Goal: Task Accomplishment & Management: Manage account settings

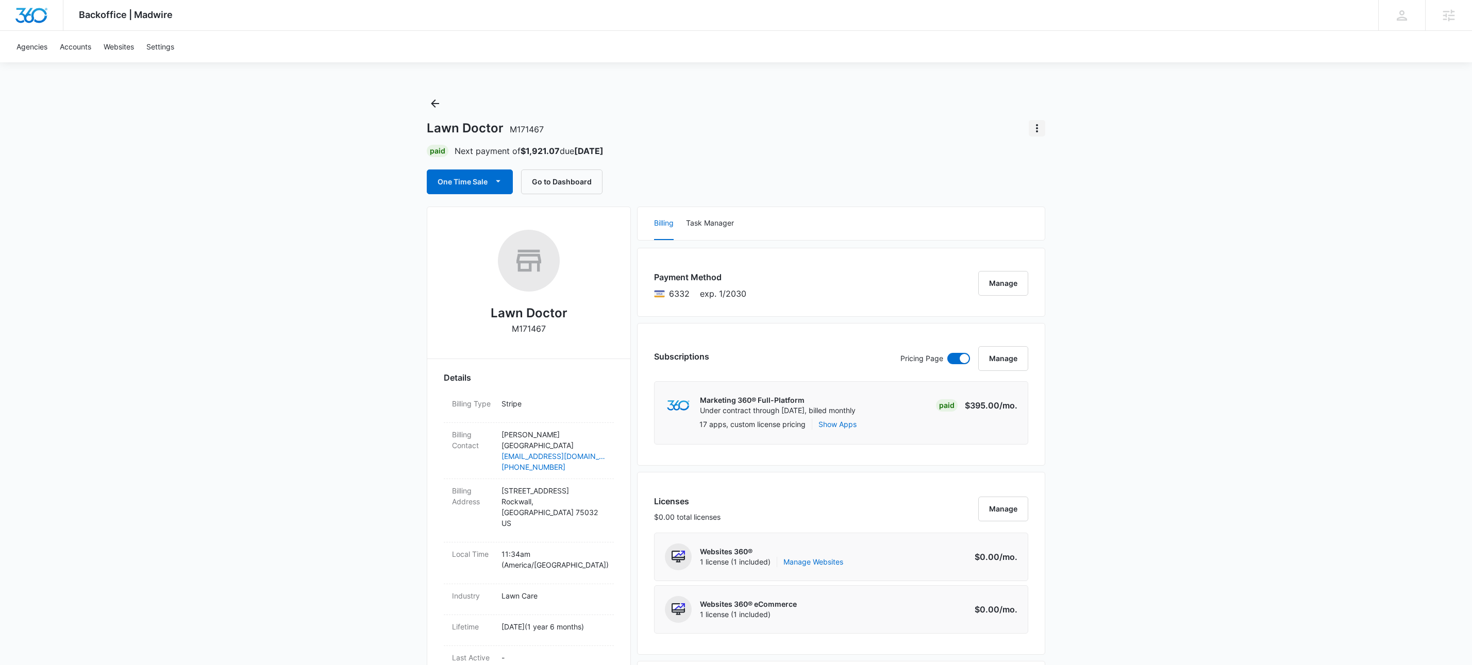
click at [1041, 130] on icon "Actions" at bounding box center [1037, 128] width 12 height 12
click at [966, 121] on div "Lawn Doctor M171467 Update Status Switch Agency Close Account" at bounding box center [736, 128] width 618 height 16
click at [998, 292] on button "Manage" at bounding box center [1003, 283] width 50 height 25
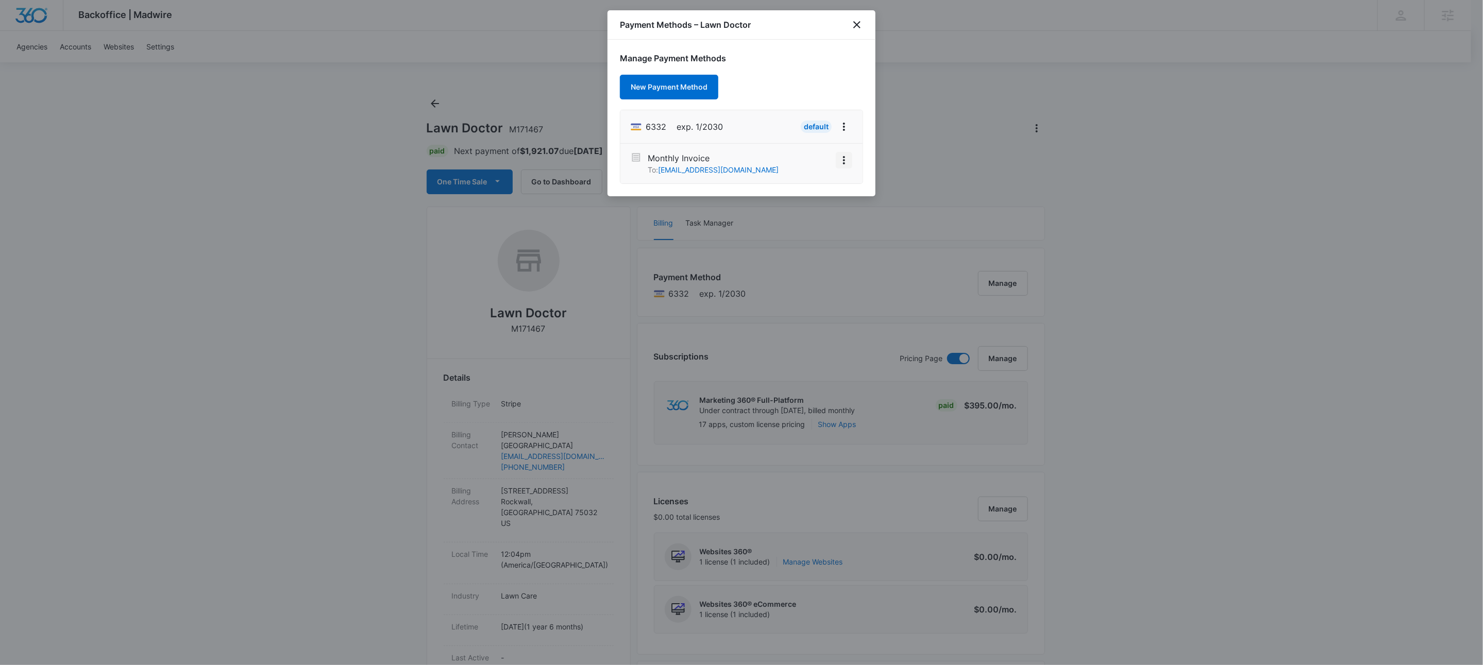
click at [844, 160] on icon "View More" at bounding box center [844, 160] width 12 height 12
click at [824, 131] on div "Activate" at bounding box center [813, 131] width 28 height 7
click at [860, 28] on icon "close" at bounding box center [856, 24] width 7 height 7
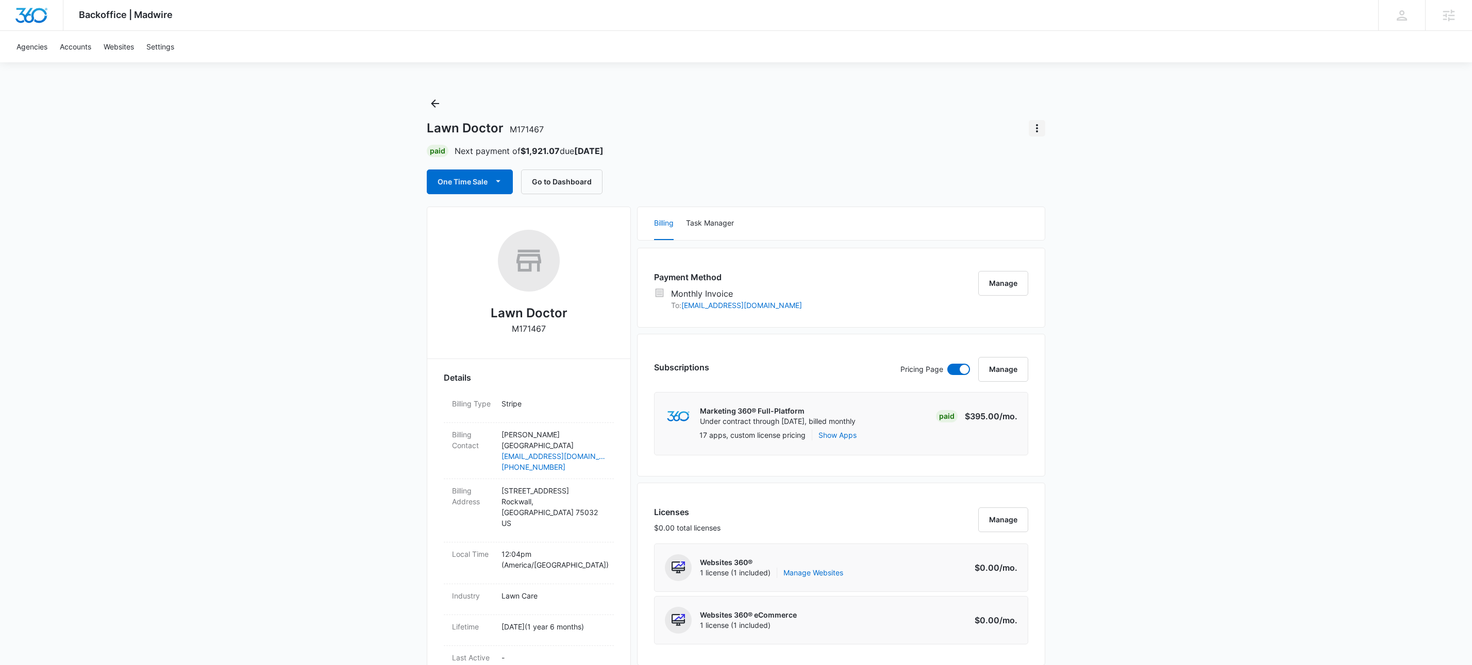
click at [1040, 131] on icon "Actions" at bounding box center [1037, 128] width 12 height 12
click at [1063, 155] on div "Update Status" at bounding box center [1067, 157] width 51 height 7
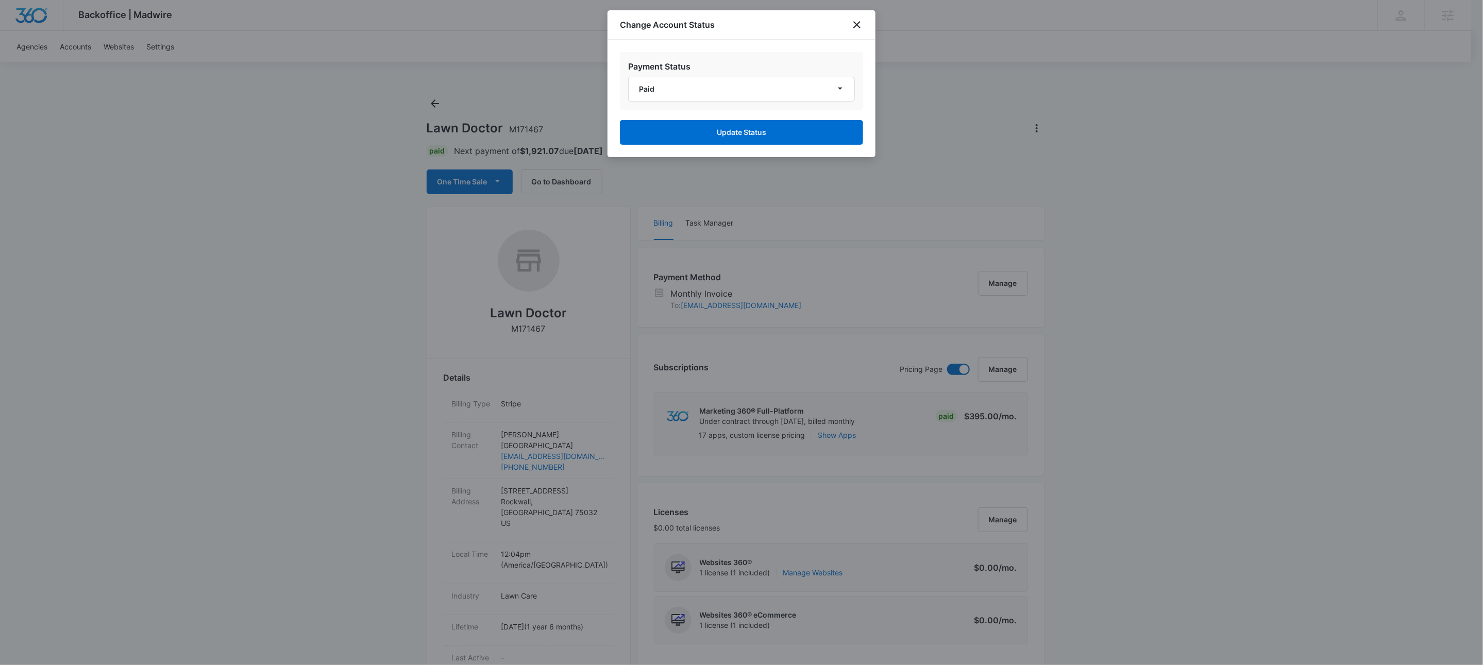
click at [729, 75] on div "Payment Status Paid" at bounding box center [741, 81] width 243 height 58
click at [730, 94] on button "Paid" at bounding box center [741, 89] width 227 height 25
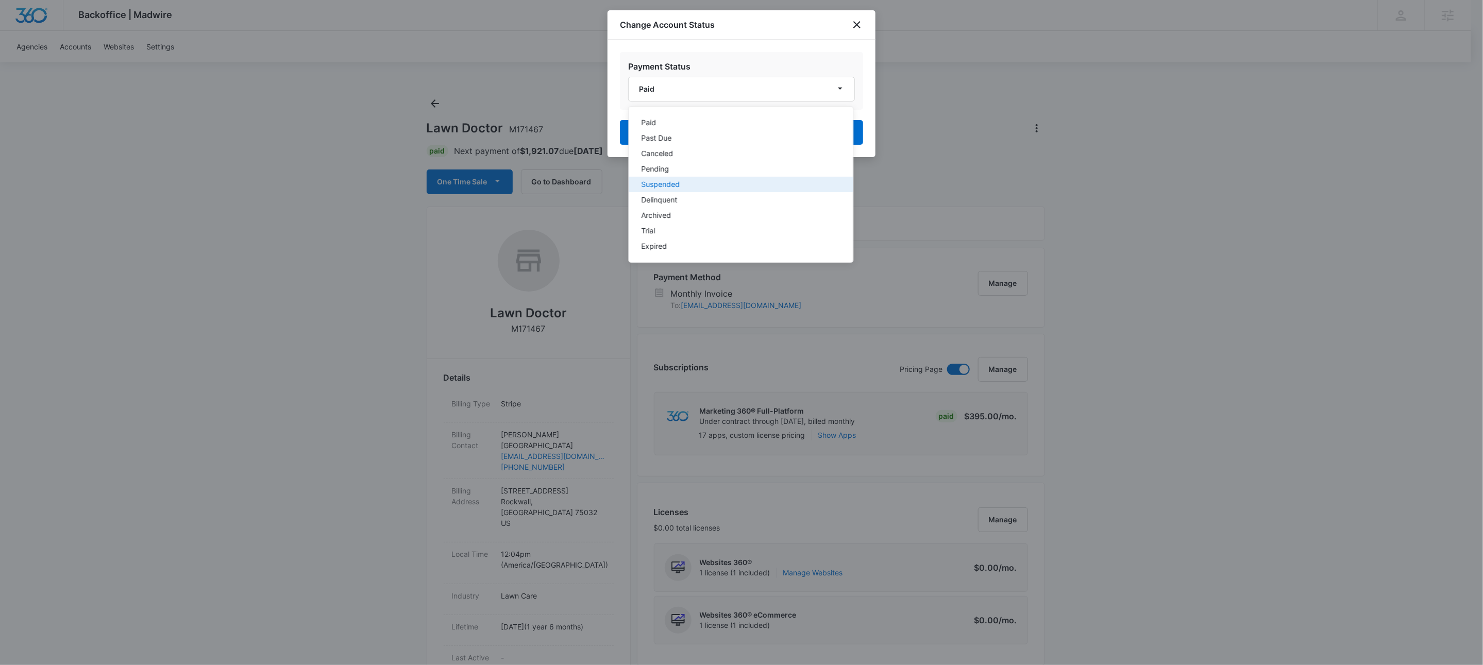
click at [680, 181] on div "Suspended" at bounding box center [735, 184] width 187 height 7
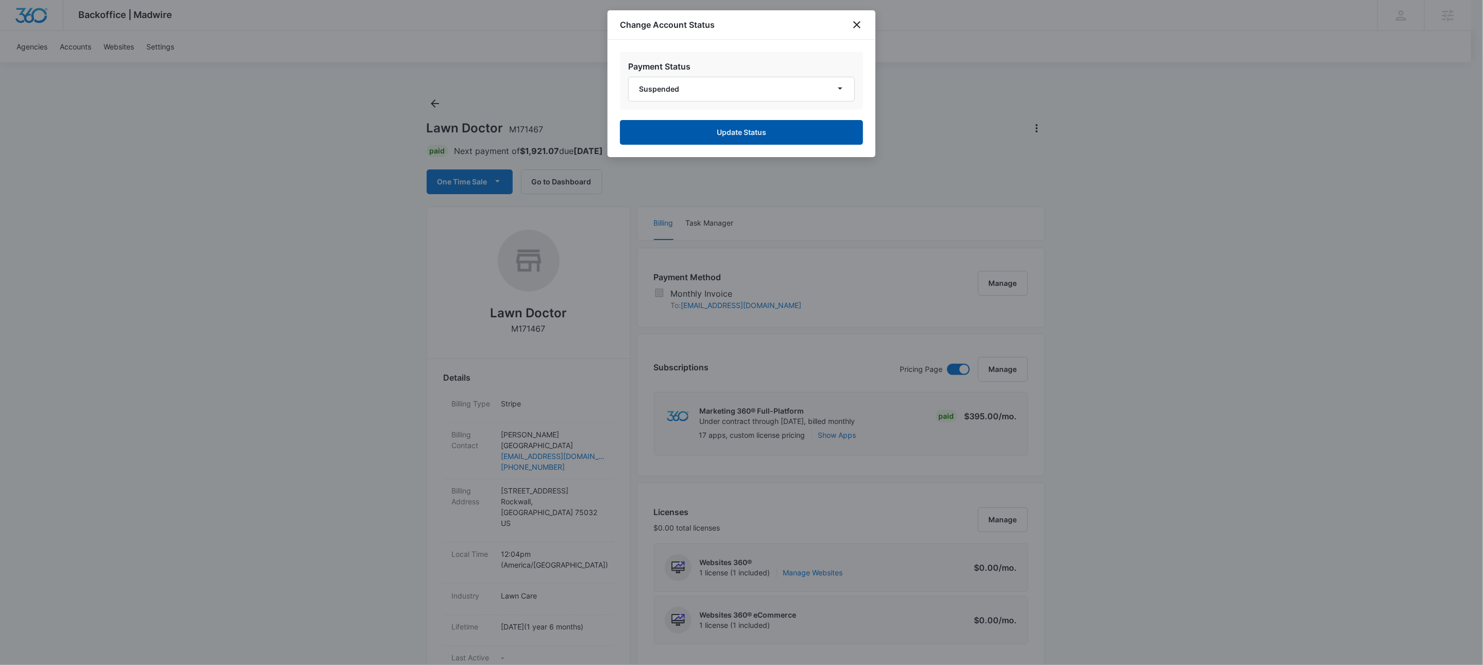
click at [726, 142] on button "Update Status" at bounding box center [741, 132] width 243 height 25
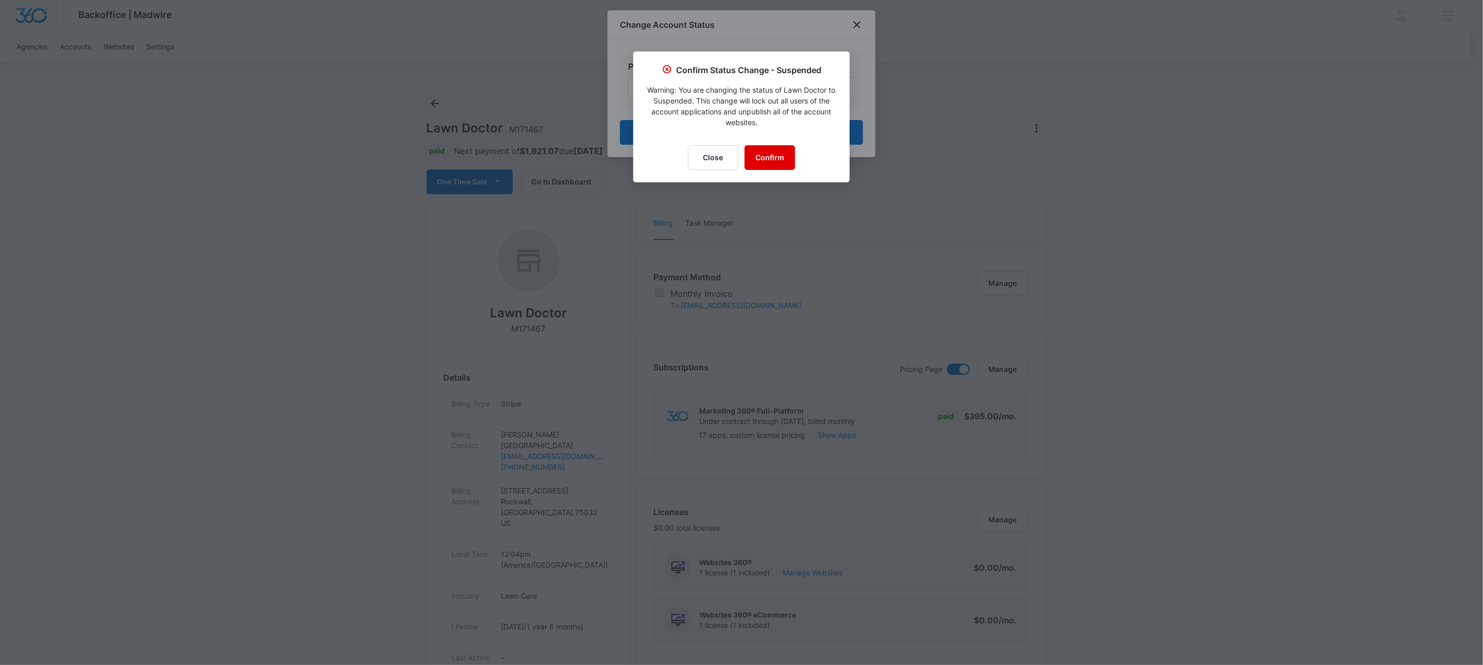
click at [765, 150] on button "Confirm" at bounding box center [770, 157] width 51 height 25
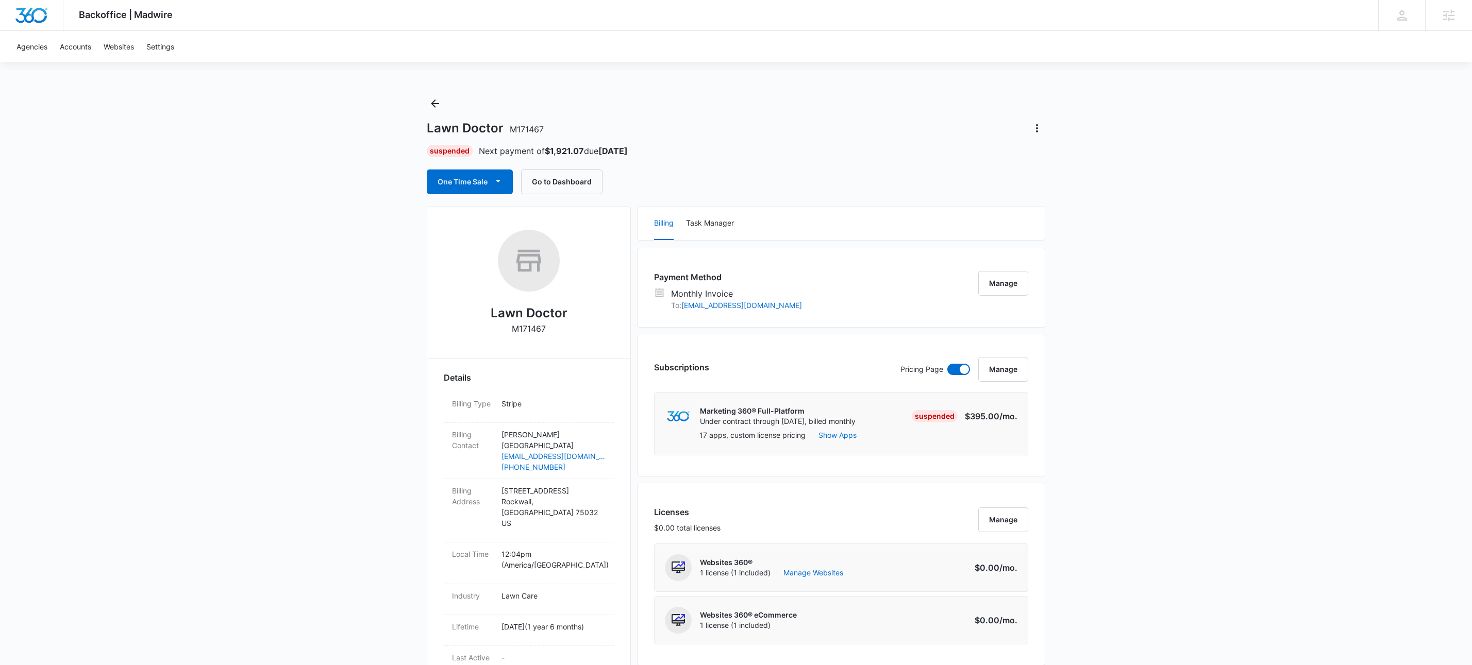
click at [811, 142] on div "Lawn Doctor M171467 Suspended Next payment of $1,921.07 due [DATE] One Time Sal…" at bounding box center [736, 144] width 618 height 99
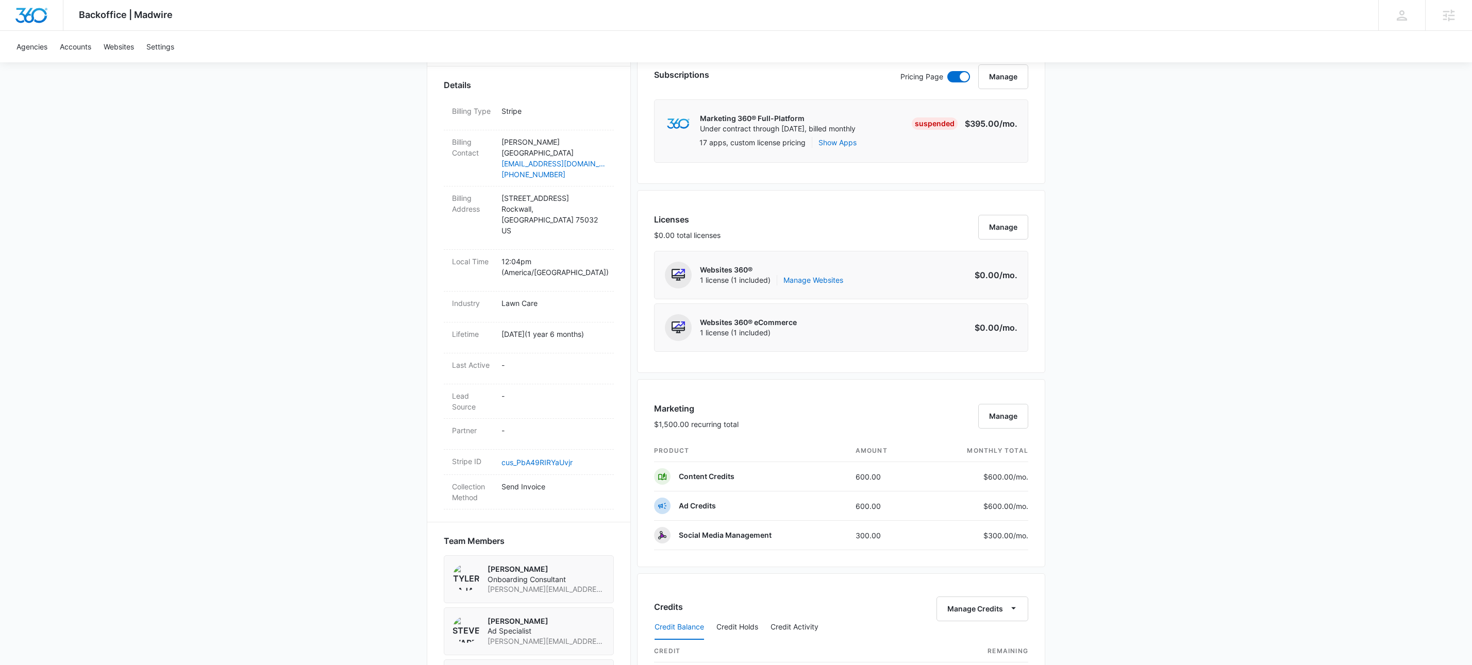
scroll to position [231, 0]
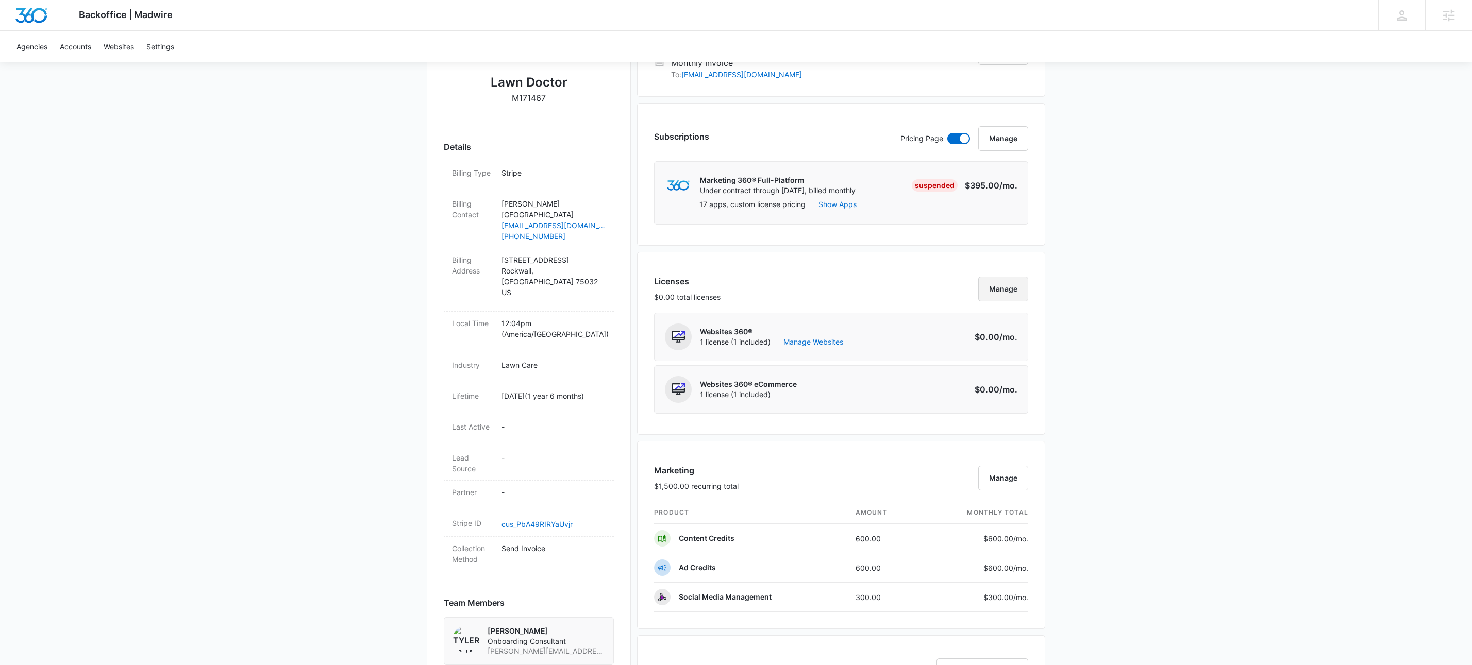
click at [1003, 287] on button "Manage" at bounding box center [1003, 289] width 50 height 25
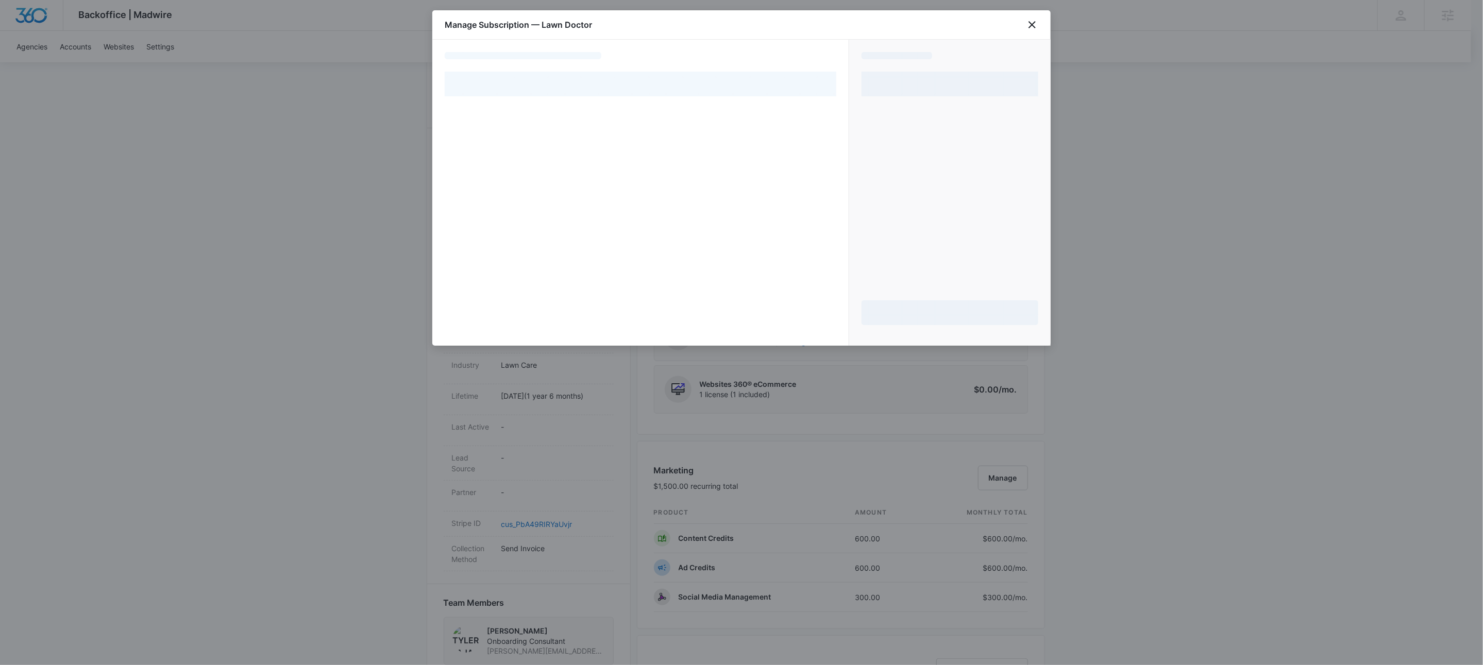
select select "MANUAL_INVOICE"
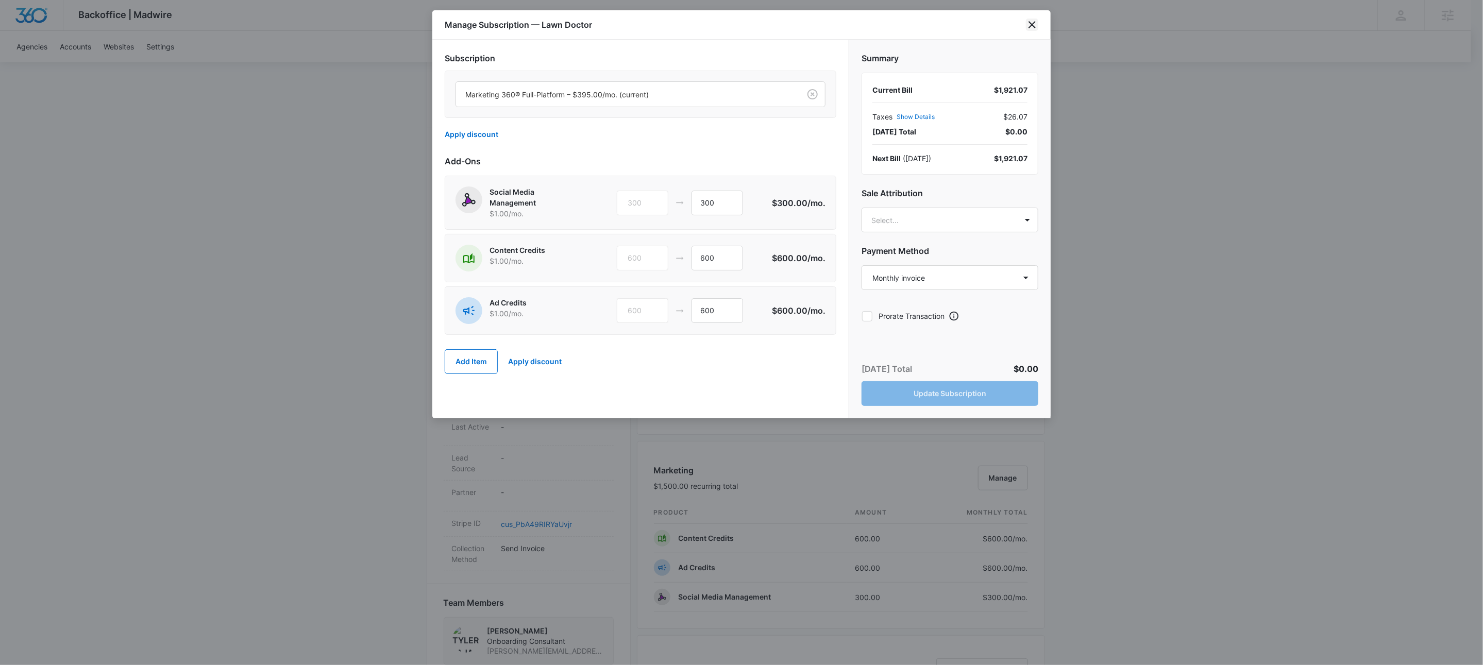
click at [1030, 25] on icon "close" at bounding box center [1032, 25] width 12 height 12
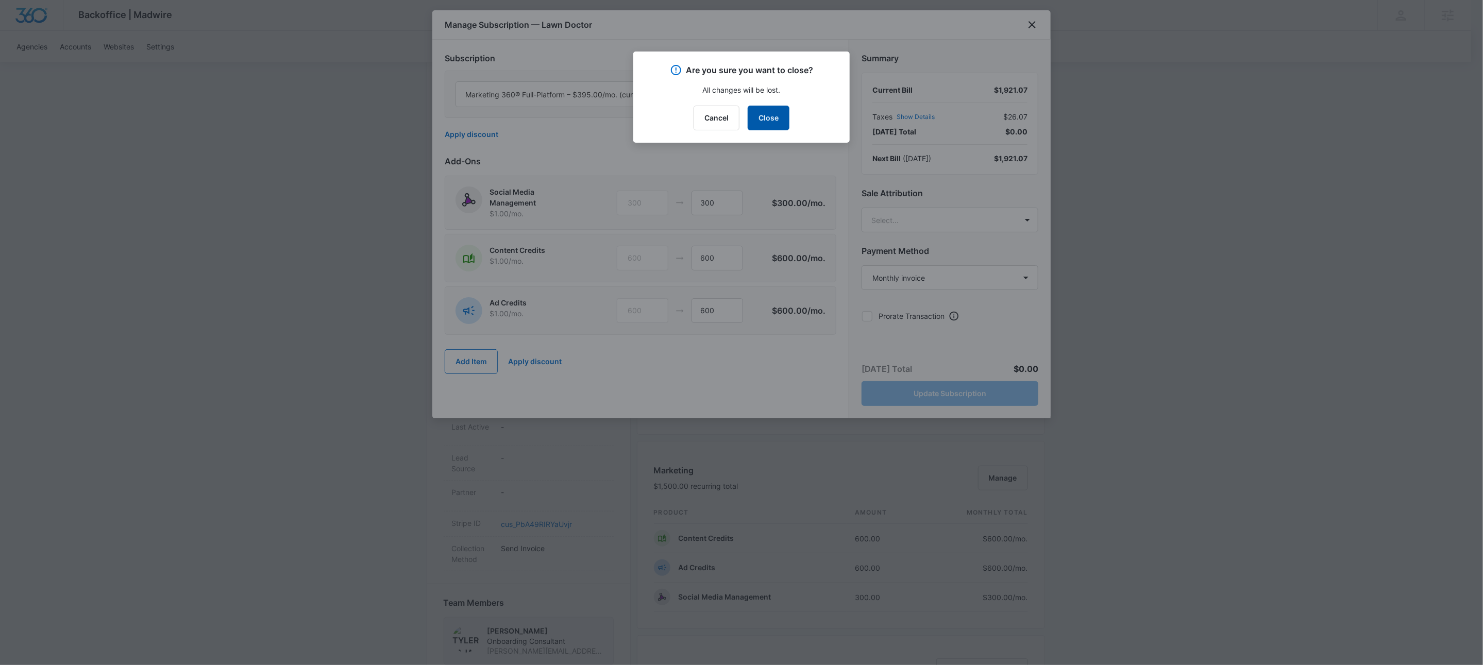
click at [777, 115] on button "Close" at bounding box center [769, 118] width 42 height 25
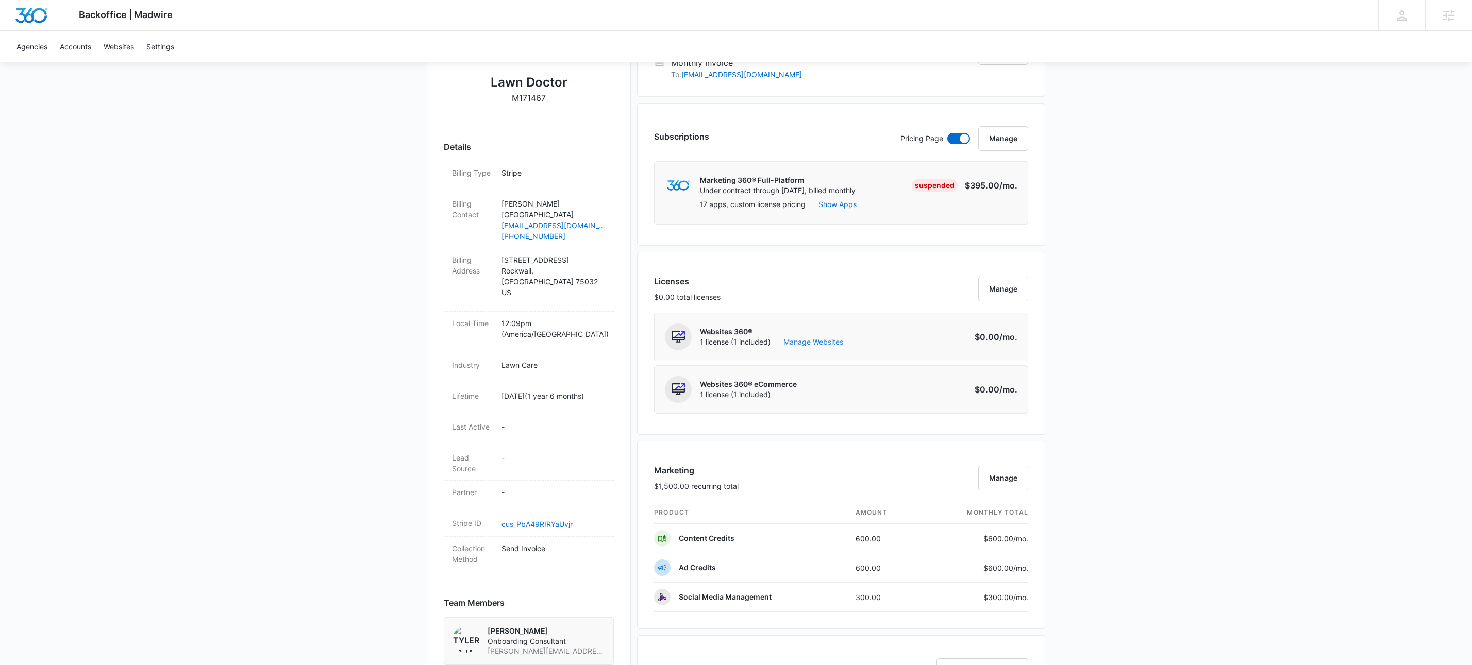
click at [818, 347] on link "Manage Websites" at bounding box center [813, 342] width 60 height 10
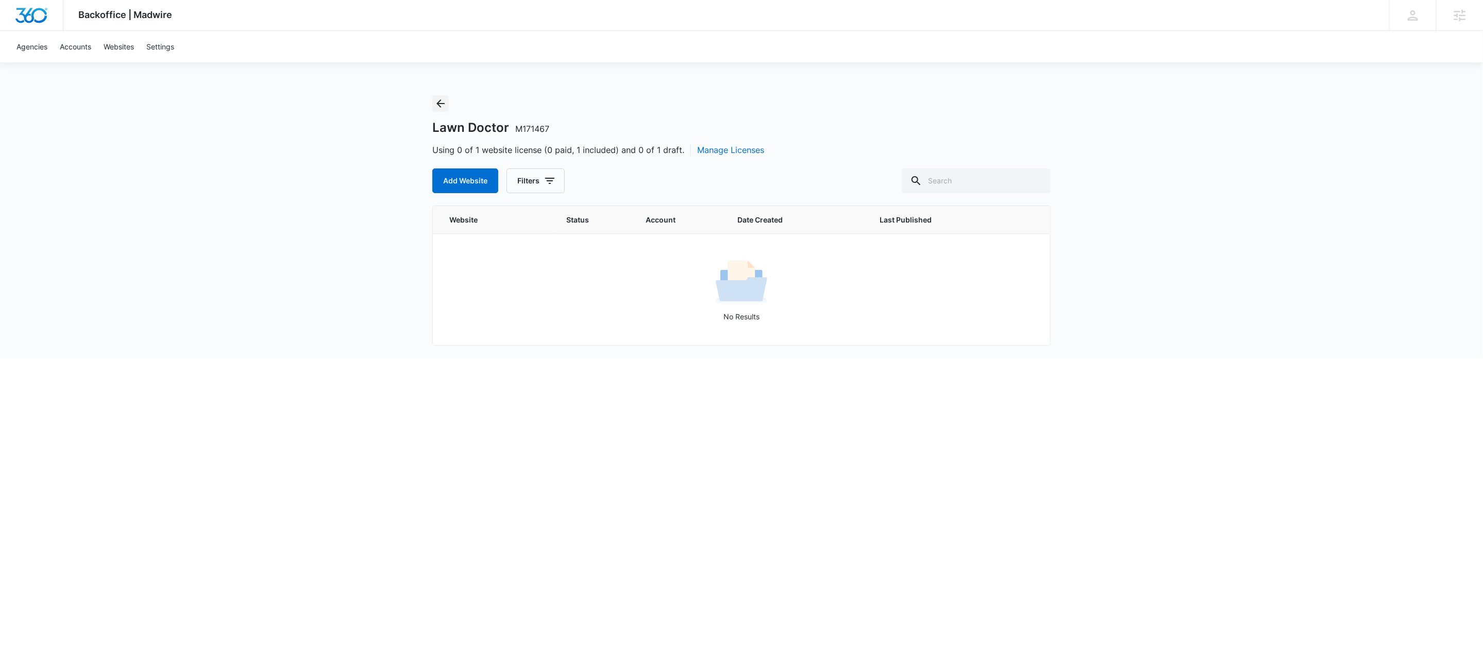
click at [437, 102] on icon "Back" at bounding box center [440, 103] width 12 height 12
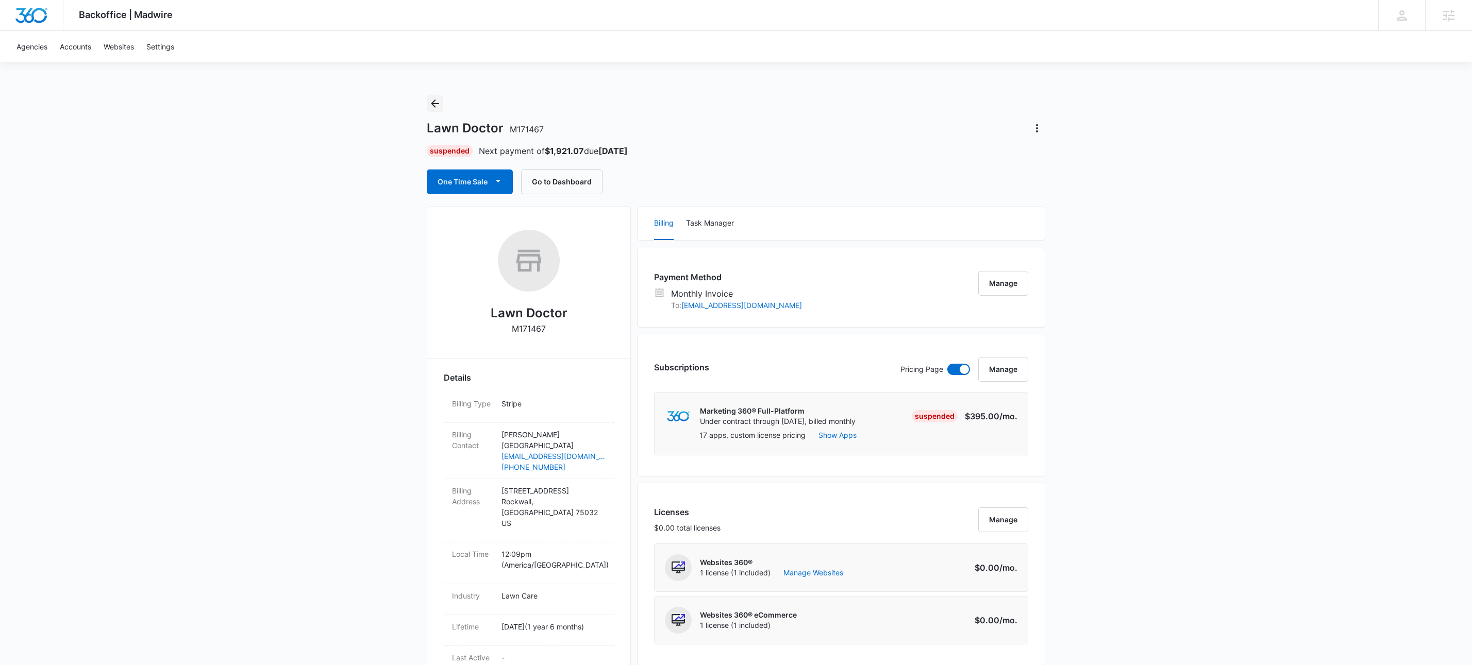
drag, startPoint x: 435, startPoint y: 105, endPoint x: 462, endPoint y: 100, distance: 27.3
click at [435, 105] on icon "Back" at bounding box center [435, 103] width 12 height 12
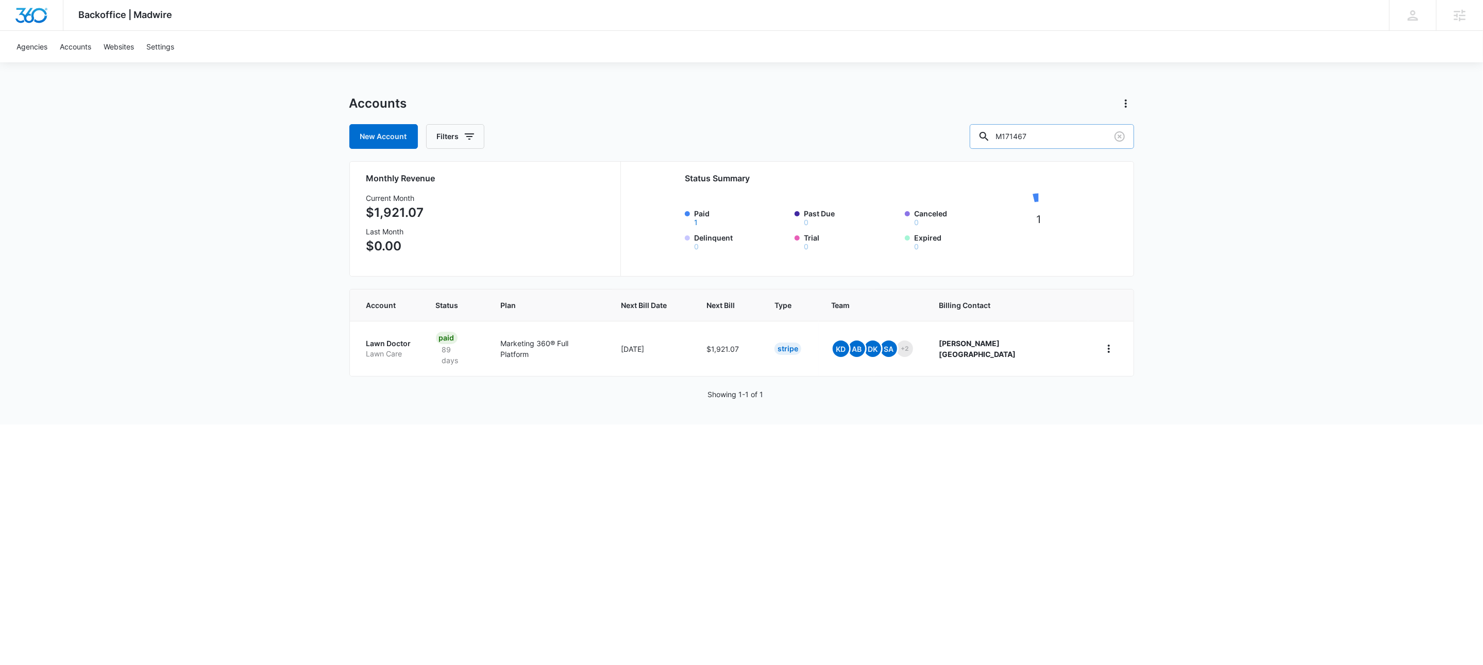
click at [1035, 142] on input "M171467" at bounding box center [1052, 136] width 164 height 25
click at [1037, 140] on input "M171467" at bounding box center [1052, 136] width 164 height 25
click at [1035, 139] on input "M171467" at bounding box center [1052, 136] width 164 height 25
drag, startPoint x: 1035, startPoint y: 139, endPoint x: 1038, endPoint y: 126, distance: 13.8
click at [1035, 138] on input "M171467" at bounding box center [1052, 136] width 164 height 25
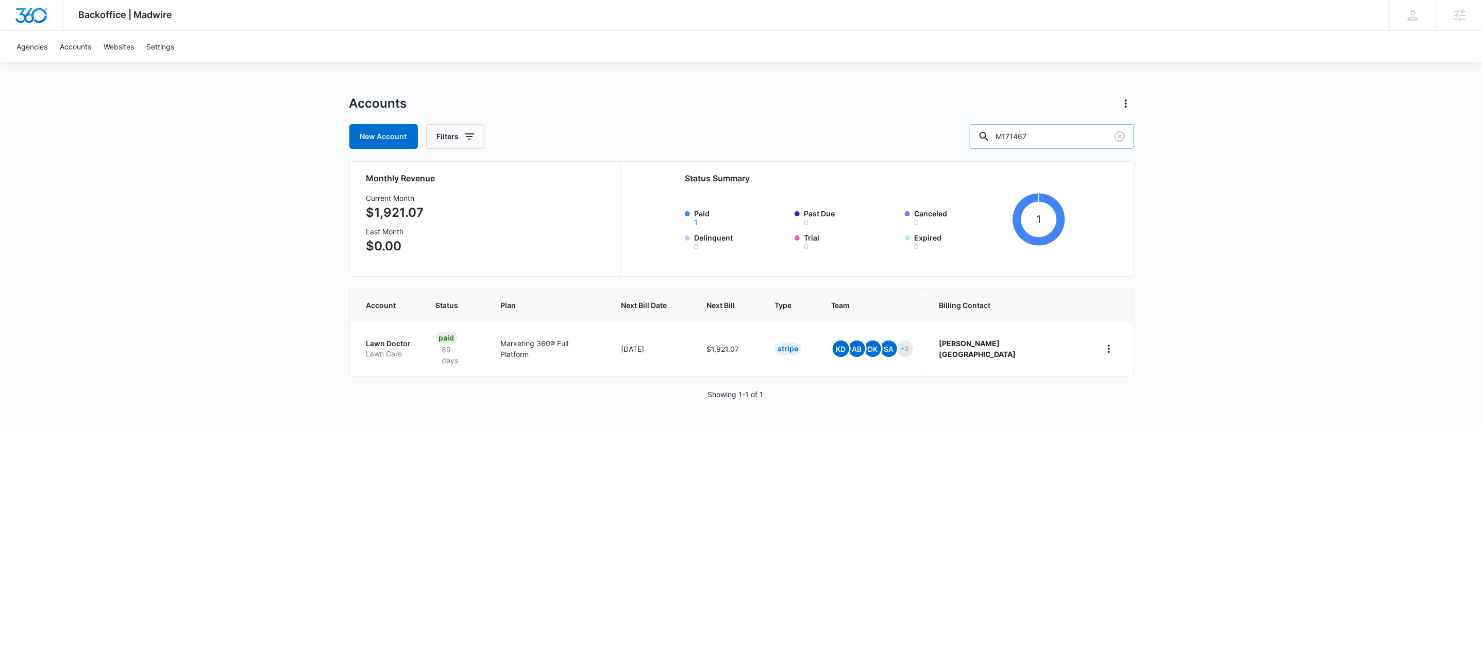
paste input "32894"
type input "M32894"
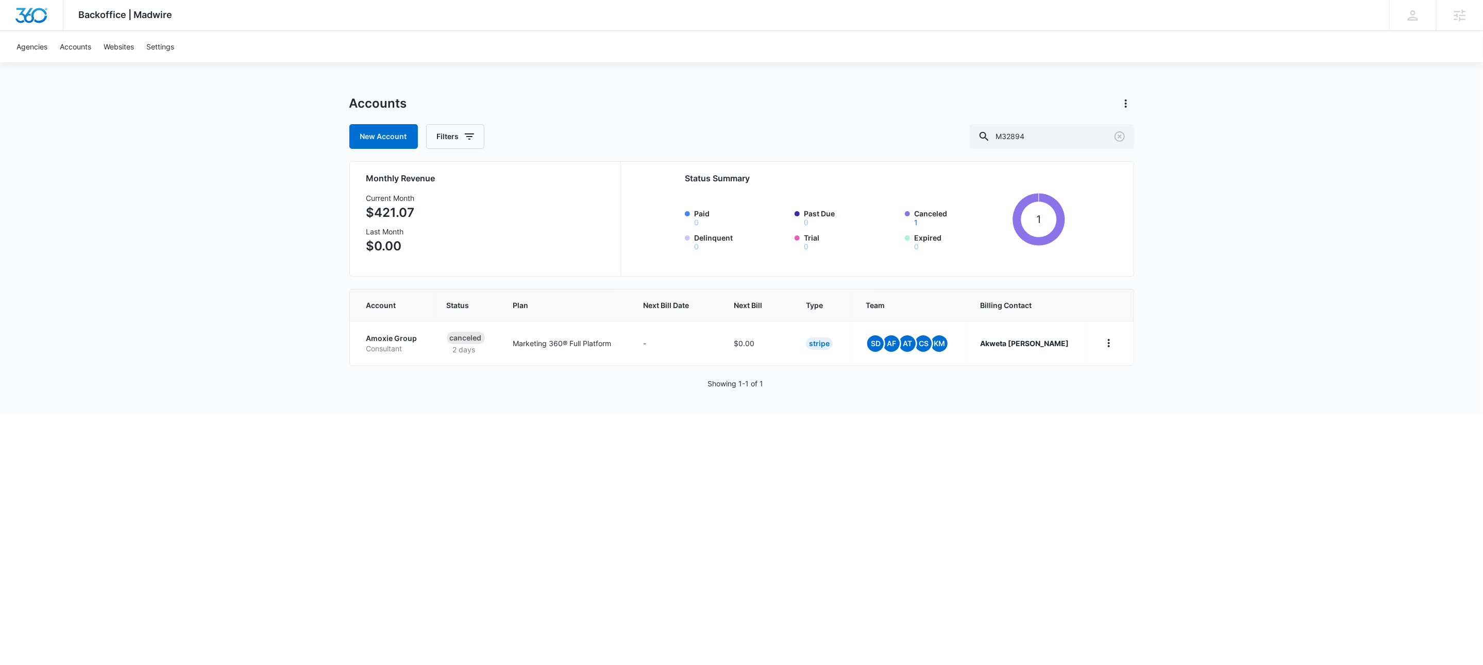
click at [367, 426] on html "Backoffice | Madwire Apps Settings KW Kait Weagraff [EMAIL_ADDRESS][PERSON_NAME…" at bounding box center [741, 332] width 1483 height 665
click at [412, 340] on p "Amoxie Group" at bounding box center [394, 338] width 56 height 10
